Goal: Task Accomplishment & Management: Manage account settings

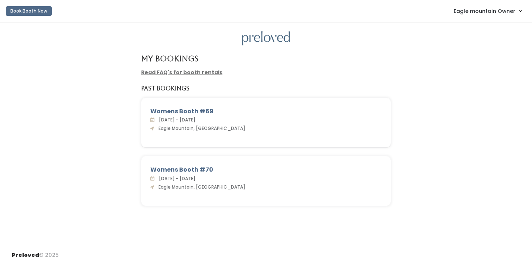
click at [466, 9] on span "Eagle mountain Owner" at bounding box center [484, 11] width 62 height 8
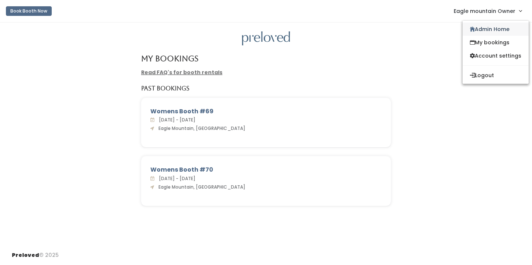
click at [478, 28] on link "Admin Home" at bounding box center [495, 29] width 66 height 13
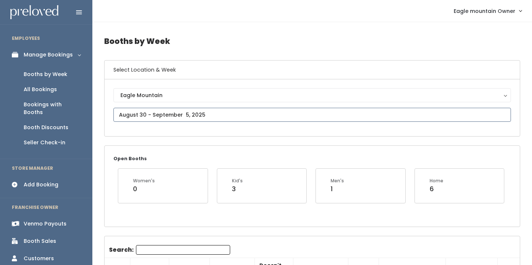
click at [158, 118] on input "text" at bounding box center [311, 115] width 397 height 14
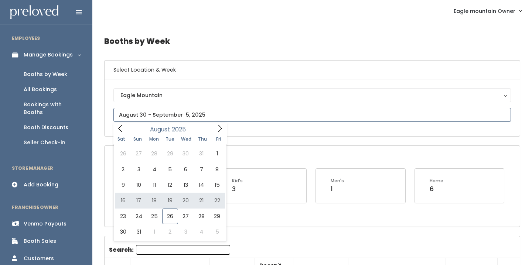
type input "[DATE] to [DATE]"
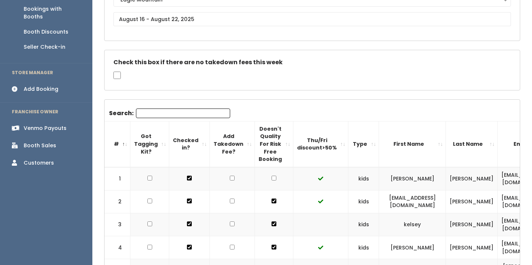
scroll to position [89, 0]
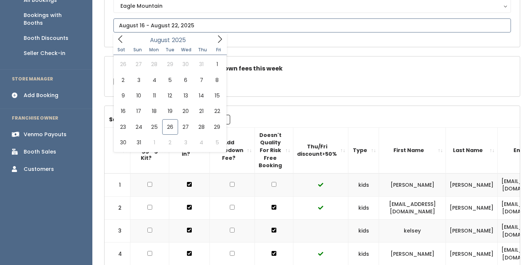
click at [173, 23] on input "text" at bounding box center [311, 25] width 397 height 14
type input "August 9 to August 15"
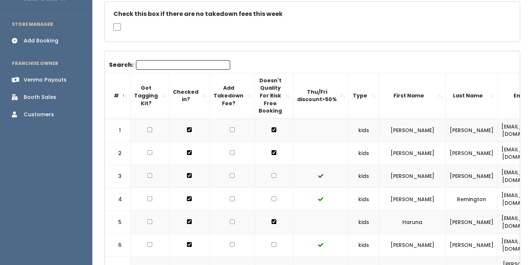
scroll to position [139, 0]
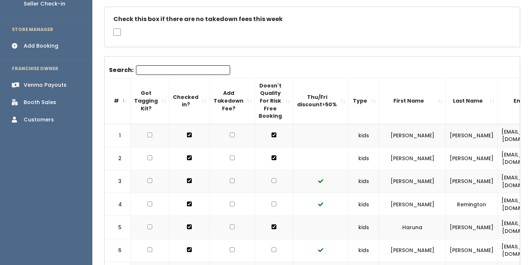
click at [407, 101] on th "First Name" at bounding box center [412, 101] width 67 height 46
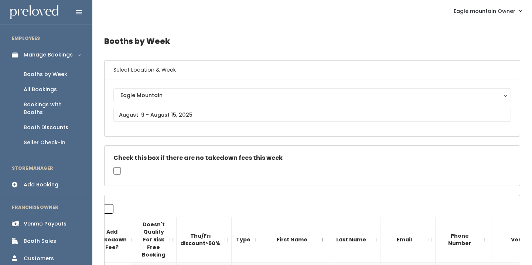
scroll to position [0, 0]
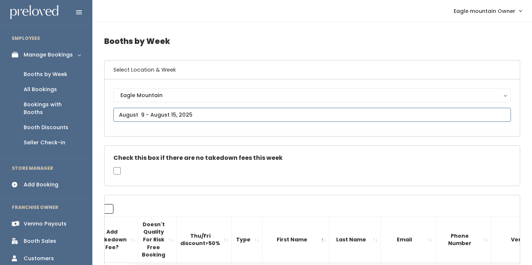
click at [196, 113] on input "text" at bounding box center [311, 115] width 397 height 14
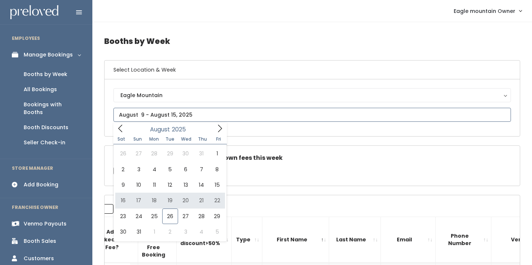
type input "August 16 to August 22"
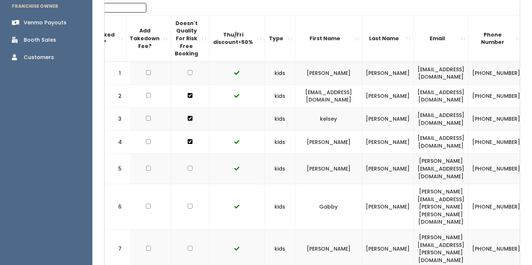
scroll to position [0, 91]
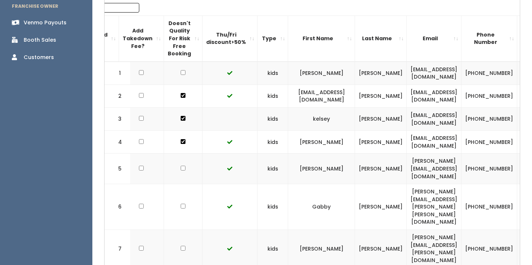
click at [328, 38] on th "First Name" at bounding box center [321, 39] width 67 height 46
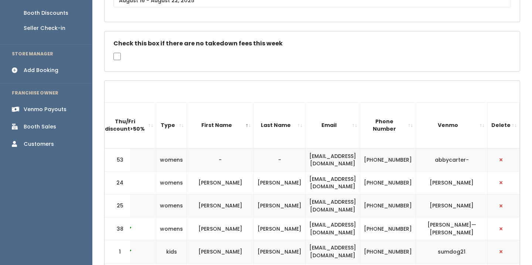
scroll to position [113, 0]
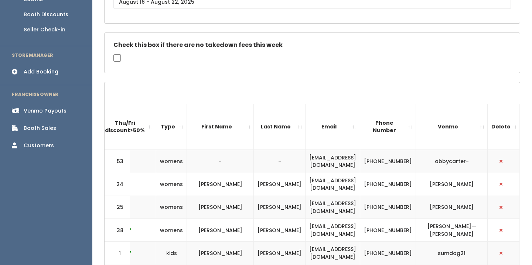
click at [51, 103] on link "Venmo Payouts" at bounding box center [46, 111] width 92 height 17
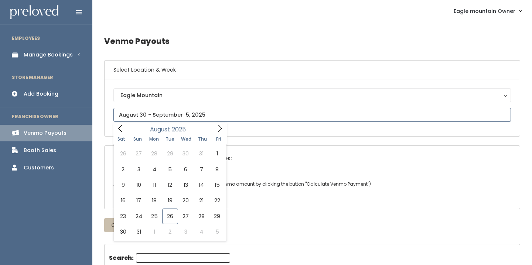
click at [183, 113] on input "text" at bounding box center [311, 115] width 397 height 14
type input "[DATE] to [DATE]"
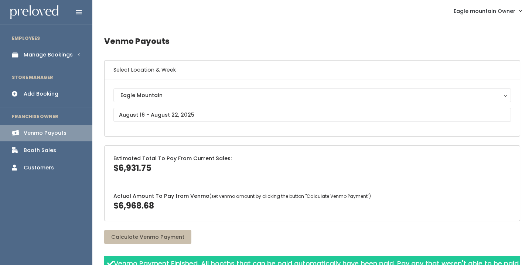
click at [52, 51] on div "Manage Bookings" at bounding box center [48, 55] width 49 height 8
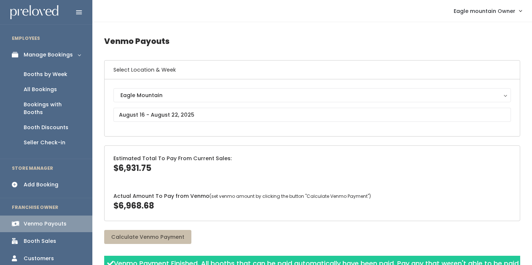
click at [43, 89] on div "All Bookings" at bounding box center [40, 90] width 33 height 8
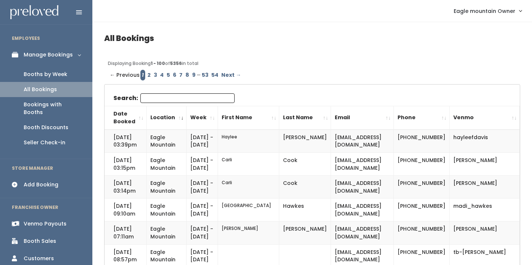
click at [212, 99] on input "Search:" at bounding box center [187, 98] width 94 height 10
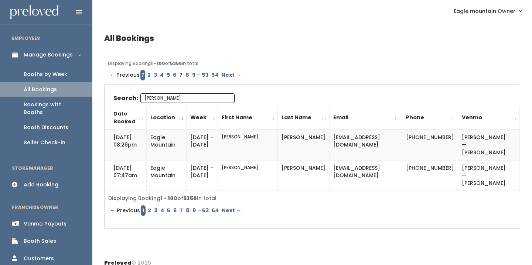
type input "[PERSON_NAME]"
